Goal: Find specific page/section: Find specific page/section

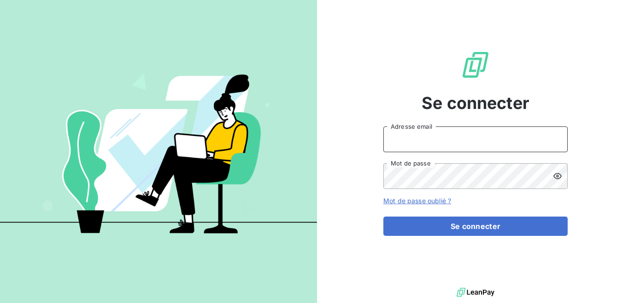
click at [444, 141] on input "Adresse email" at bounding box center [475, 140] width 184 height 26
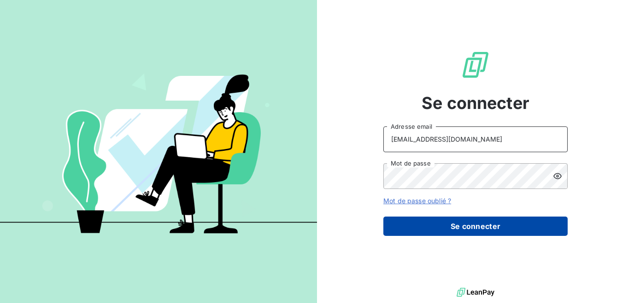
type input "[EMAIL_ADDRESS][DOMAIN_NAME]"
click at [463, 222] on button "Se connecter" at bounding box center [475, 226] width 184 height 19
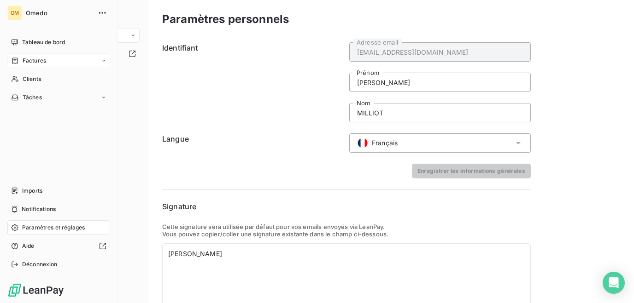
click at [26, 62] on span "Factures" at bounding box center [34, 61] width 23 height 8
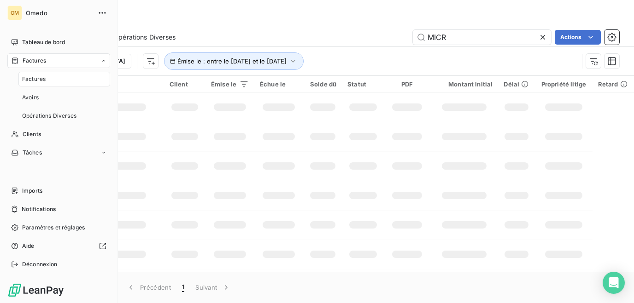
click at [31, 76] on span "Factures" at bounding box center [33, 79] width 23 height 8
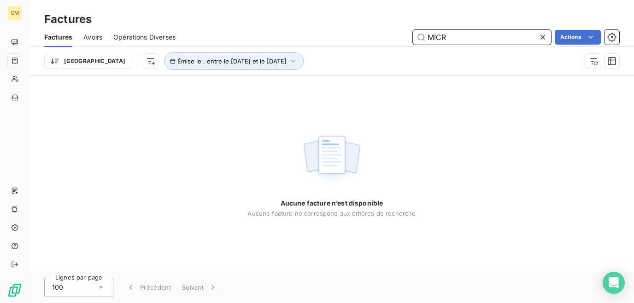
click at [493, 40] on input "MICR" at bounding box center [482, 37] width 138 height 15
drag, startPoint x: 494, startPoint y: 39, endPoint x: 393, endPoint y: 40, distance: 100.4
click at [413, 40] on input "MICR" at bounding box center [482, 37] width 138 height 15
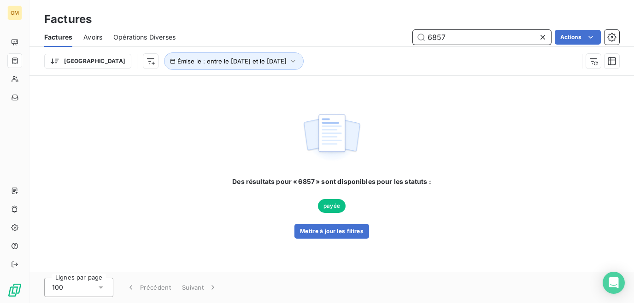
click at [431, 38] on input "6857" at bounding box center [482, 37] width 138 height 15
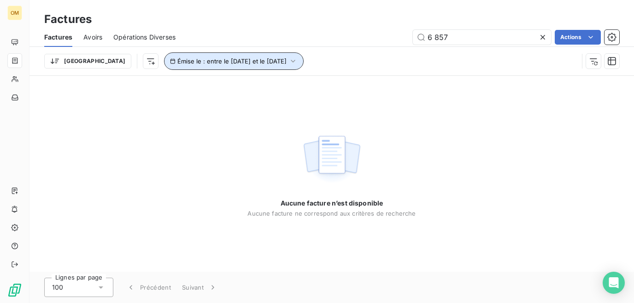
click at [291, 61] on icon "button" at bounding box center [293, 61] width 4 height 3
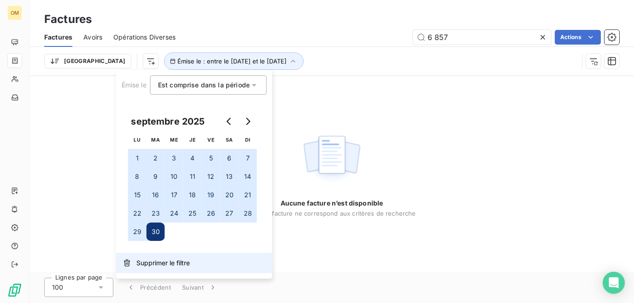
click at [157, 261] on span "Supprimer le filtre" at bounding box center [162, 263] width 53 height 9
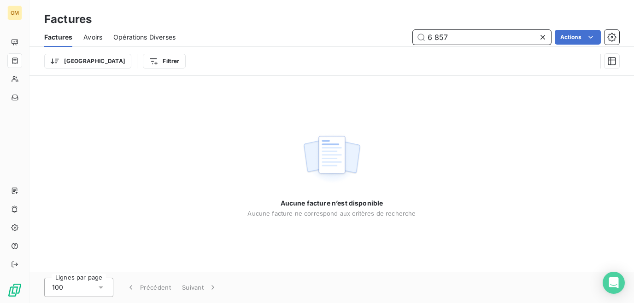
click at [453, 39] on input "6 857" at bounding box center [482, 37] width 138 height 15
click at [434, 38] on input "6 857" at bounding box center [482, 37] width 138 height 15
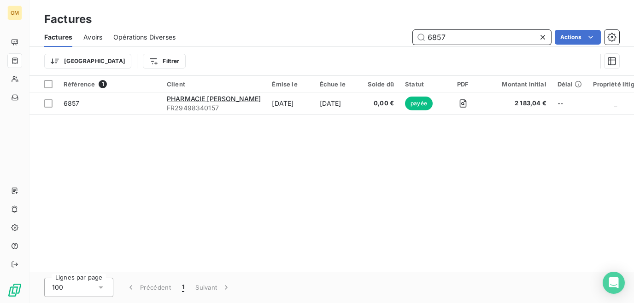
drag, startPoint x: 460, startPoint y: 36, endPoint x: 414, endPoint y: 33, distance: 45.2
click at [415, 33] on input "6857" at bounding box center [482, 37] width 138 height 15
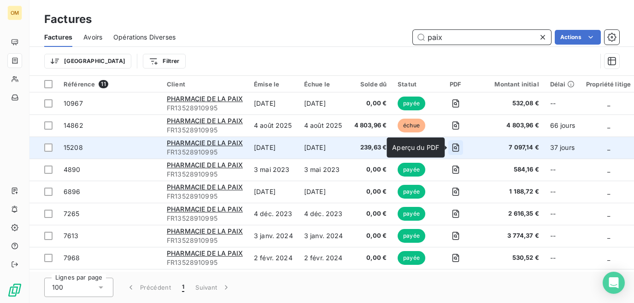
type input "paix"
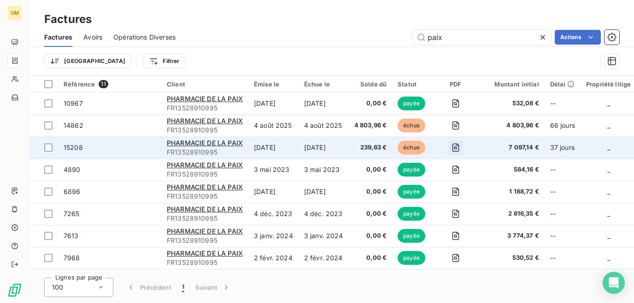
click at [454, 146] on icon "button" at bounding box center [455, 147] width 9 height 9
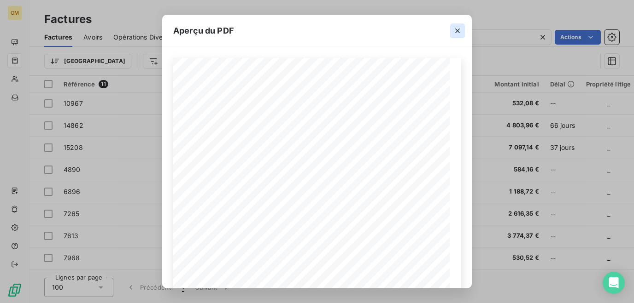
click at [458, 31] on icon "button" at bounding box center [457, 31] width 5 height 5
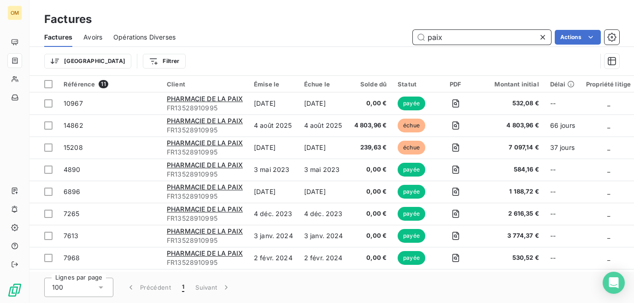
drag, startPoint x: 448, startPoint y: 39, endPoint x: 427, endPoint y: 37, distance: 21.3
click at [427, 37] on input "paix" at bounding box center [482, 37] width 138 height 15
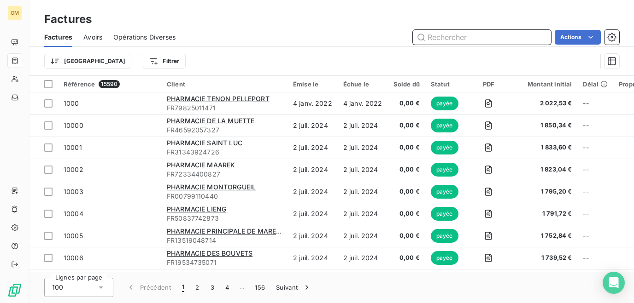
click at [451, 36] on input "text" at bounding box center [482, 37] width 138 height 15
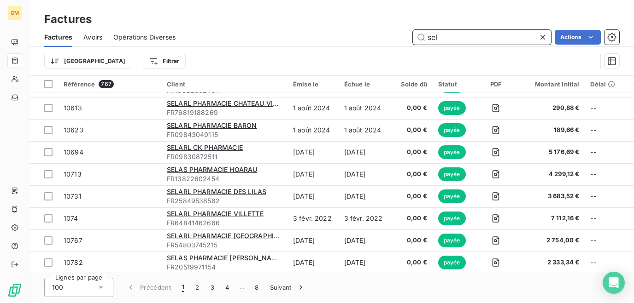
scroll to position [262, 0]
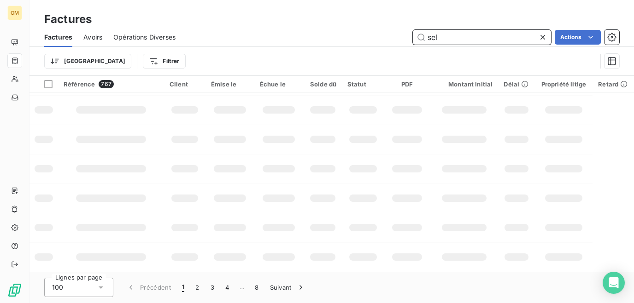
drag, startPoint x: 446, startPoint y: 37, endPoint x: 400, endPoint y: 41, distance: 46.2
click at [413, 41] on input "sel" at bounding box center [482, 37] width 138 height 15
paste input "395 036 585"
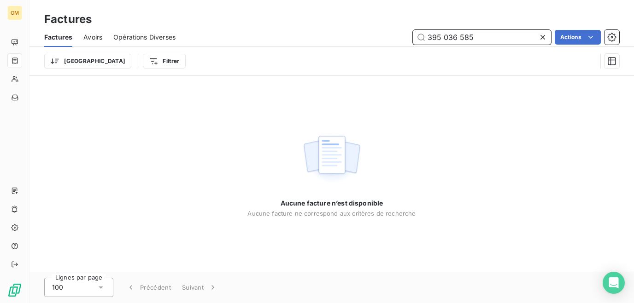
drag, startPoint x: 442, startPoint y: 38, endPoint x: 443, endPoint y: 44, distance: 6.1
click at [442, 39] on input "395 036 585" at bounding box center [482, 37] width 138 height 15
click at [456, 38] on input "395036 585" at bounding box center [482, 37] width 138 height 15
drag, startPoint x: 482, startPoint y: 33, endPoint x: 425, endPoint y: 40, distance: 57.1
click at [413, 41] on input "395036585" at bounding box center [482, 37] width 138 height 15
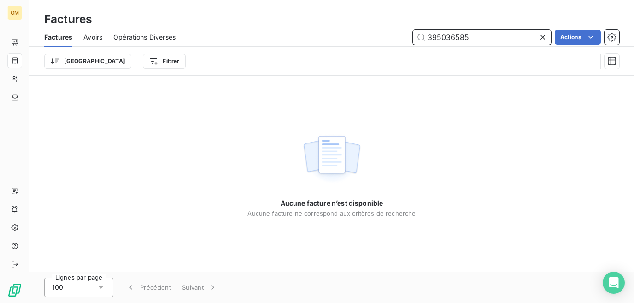
paste input "81 760 248"
drag, startPoint x: 442, startPoint y: 38, endPoint x: 446, endPoint y: 52, distance: 14.9
click at [442, 39] on input "381 760 248" at bounding box center [482, 37] width 138 height 15
click at [456, 37] on input "381760 248" at bounding box center [482, 37] width 138 height 15
click at [475, 39] on input "381760248" at bounding box center [482, 37] width 138 height 15
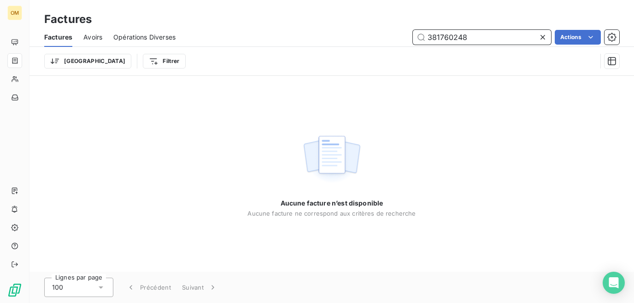
drag, startPoint x: 475, startPoint y: 36, endPoint x: 379, endPoint y: 47, distance: 96.4
click at [413, 45] on input "381760248" at bounding box center [482, 37] width 138 height 15
paste input "7488430"
drag, startPoint x: 476, startPoint y: 36, endPoint x: 377, endPoint y: 43, distance: 99.2
click at [413, 43] on input "387488430" at bounding box center [482, 37] width 138 height 15
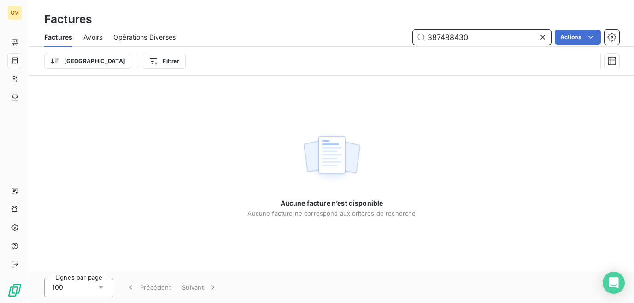
paste input "849241781"
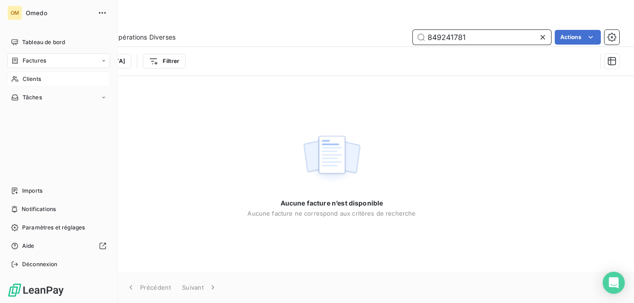
type input "849241781"
click at [21, 82] on div "Clients" at bounding box center [58, 79] width 103 height 15
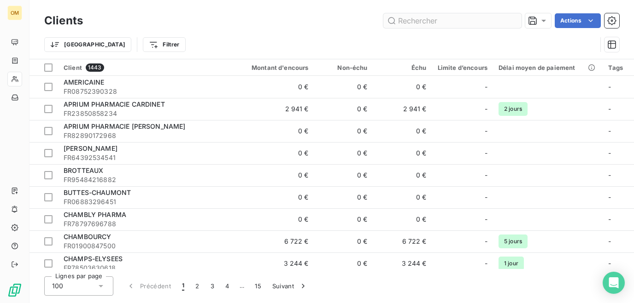
click at [421, 26] on input "text" at bounding box center [452, 20] width 138 height 15
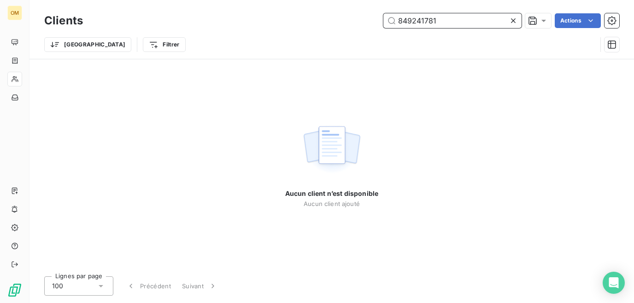
drag, startPoint x: 450, startPoint y: 18, endPoint x: 319, endPoint y: 27, distance: 132.0
click at [383, 27] on input "849241781" at bounding box center [452, 20] width 138 height 15
paste input "989 582 861 00013"
drag, startPoint x: 441, startPoint y: 21, endPoint x: 479, endPoint y: 21, distance: 38.7
click at [479, 21] on input "989 582 861 00013" at bounding box center [452, 20] width 138 height 15
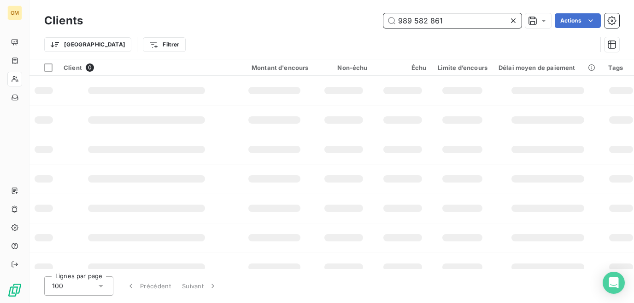
click at [414, 21] on input "989 582 861" at bounding box center [452, 20] width 138 height 15
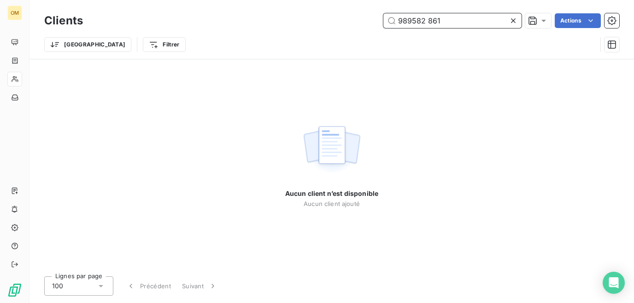
click at [427, 21] on input "989582 861" at bounding box center [452, 20] width 138 height 15
click at [438, 25] on input "989582861" at bounding box center [452, 20] width 138 height 15
drag, startPoint x: 444, startPoint y: 25, endPoint x: 350, endPoint y: 25, distance: 94.4
click at [383, 25] on input "989582861" at bounding box center [452, 20] width 138 height 15
paste input "434531554"
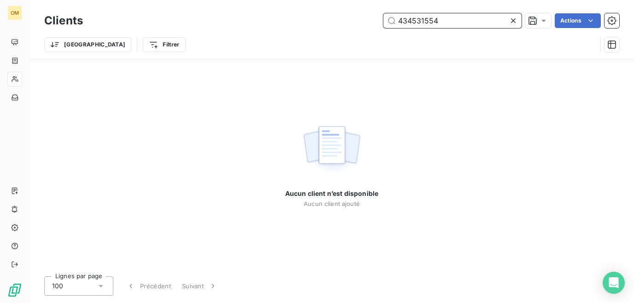
drag, startPoint x: 437, startPoint y: 18, endPoint x: 361, endPoint y: 21, distance: 75.6
click at [383, 21] on input "434531554" at bounding box center [452, 20] width 138 height 15
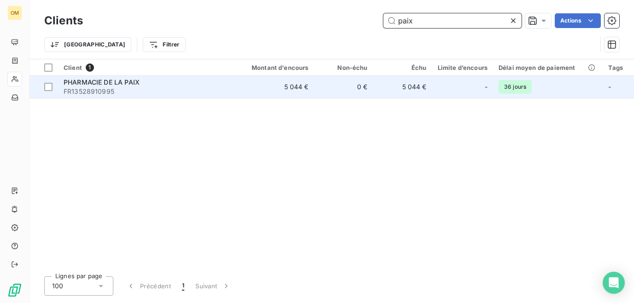
type input "paix"
click at [291, 86] on td "5 044 €" at bounding box center [274, 87] width 79 height 22
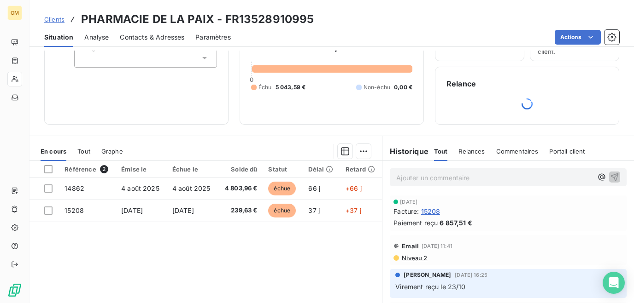
scroll to position [128, 0]
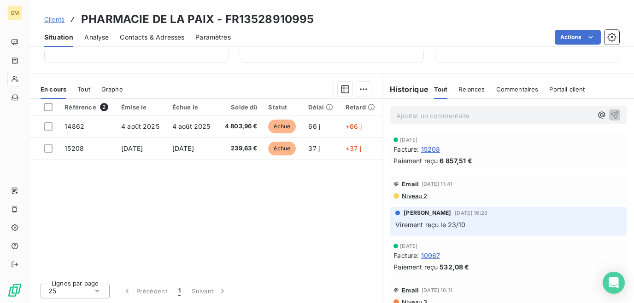
click at [434, 150] on span "15208" at bounding box center [430, 150] width 19 height 10
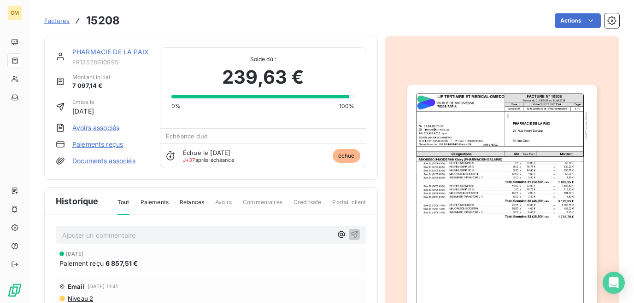
click at [484, 153] on img "button" at bounding box center [502, 219] width 190 height 268
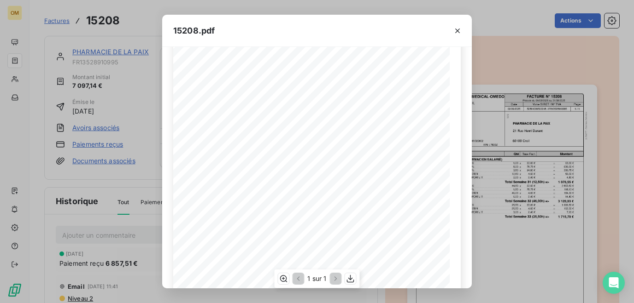
scroll to position [142, 0]
click at [459, 30] on icon "button" at bounding box center [457, 30] width 9 height 9
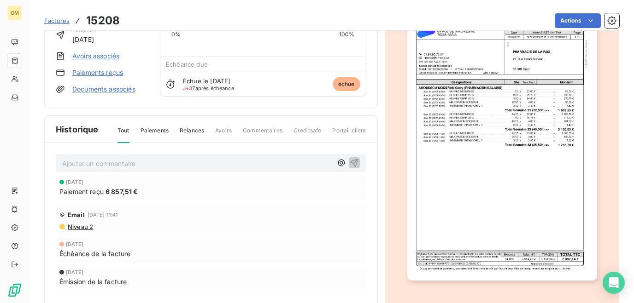
scroll to position [17, 0]
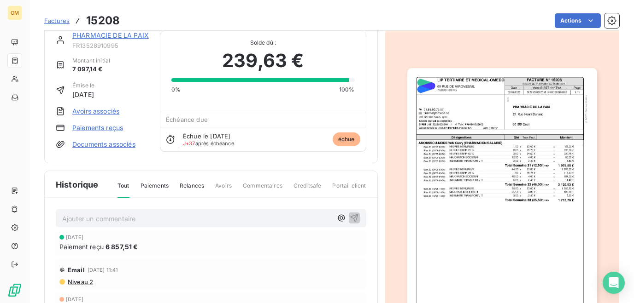
click at [510, 141] on img "button" at bounding box center [502, 202] width 190 height 268
